Goal: Task Accomplishment & Management: Complete application form

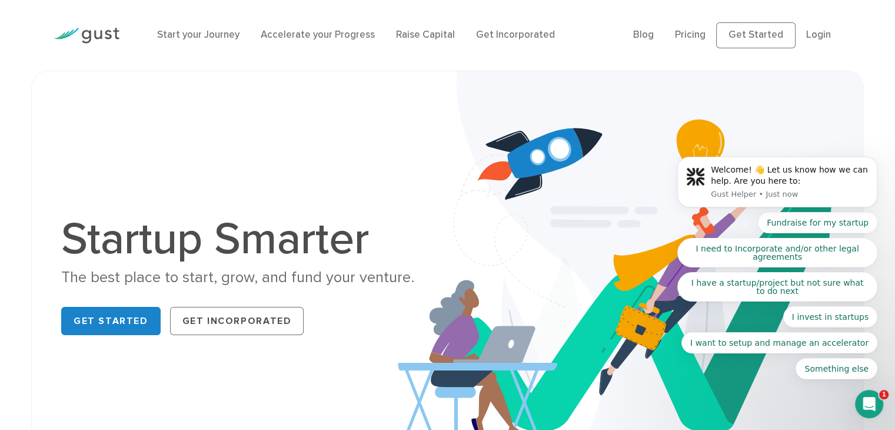
drag, startPoint x: 766, startPoint y: 39, endPoint x: 758, endPoint y: 35, distance: 8.7
click at [758, 35] on body "Welcome! 👋 Let us know how we can help. Are you here to: Gust Helper • Just now…" at bounding box center [778, 186] width 226 height 414
click at [777, 32] on body "Welcome! 👋 Let us know how we can help. Are you here to: Gust Helper • Just now…" at bounding box center [778, 186] width 226 height 414
click at [758, 32] on body "Welcome! 👋 Let us know how we can help. Are you here to: Gust Helper • Just now…" at bounding box center [778, 186] width 226 height 414
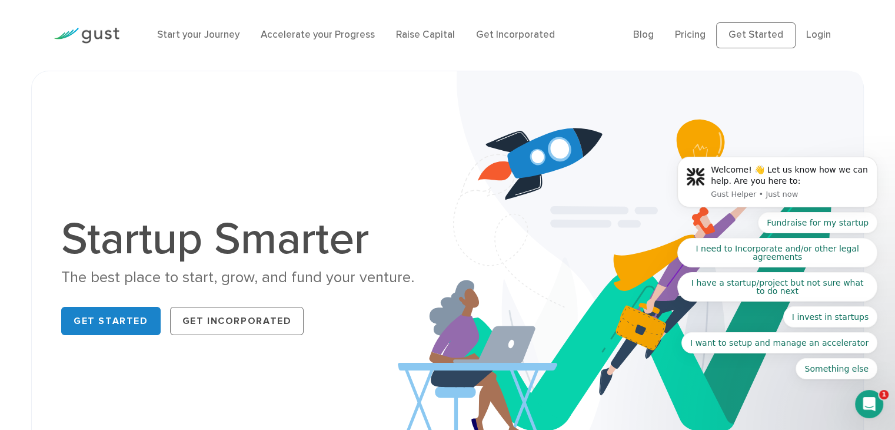
click at [823, 31] on body "Welcome! 👋 Let us know how we can help. Are you here to: Gust Helper • Just now…" at bounding box center [778, 186] width 226 height 414
click at [819, 35] on body "Welcome! 👋 Let us know how we can help. Are you here to: Gust Helper • Just now…" at bounding box center [778, 186] width 226 height 414
click at [771, 38] on body "Welcome! 👋 Let us know how we can help. Are you here to: Gust Helper • Just now…" at bounding box center [778, 186] width 226 height 414
click at [796, 32] on body "Welcome! 👋 Let us know how we can help. Are you here to: Gust Helper • Just now…" at bounding box center [778, 186] width 226 height 414
click at [809, 34] on body "Welcome! 👋 Let us know how we can help. Are you here to: Gust Helper • Just now…" at bounding box center [778, 186] width 226 height 414
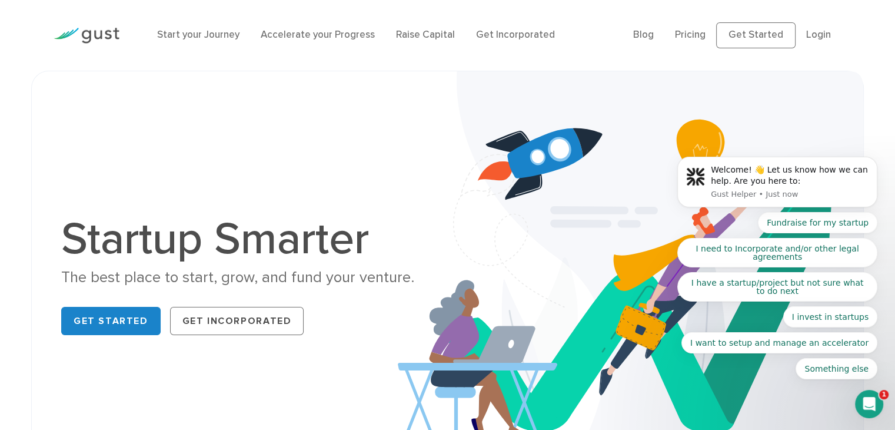
click at [809, 34] on body "Welcome! 👋 Let us know how we can help. Are you here to: Gust Helper • Just now…" at bounding box center [778, 186] width 226 height 414
click at [518, 38] on link "Get Incorporated" at bounding box center [515, 35] width 79 height 12
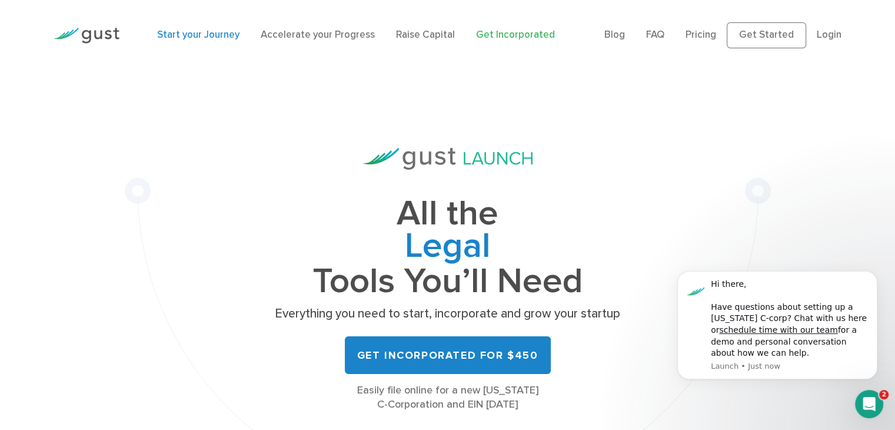
click at [217, 34] on link "Start your Journey" at bounding box center [198, 35] width 82 height 12
